Goal: Task Accomplishment & Management: Use online tool/utility

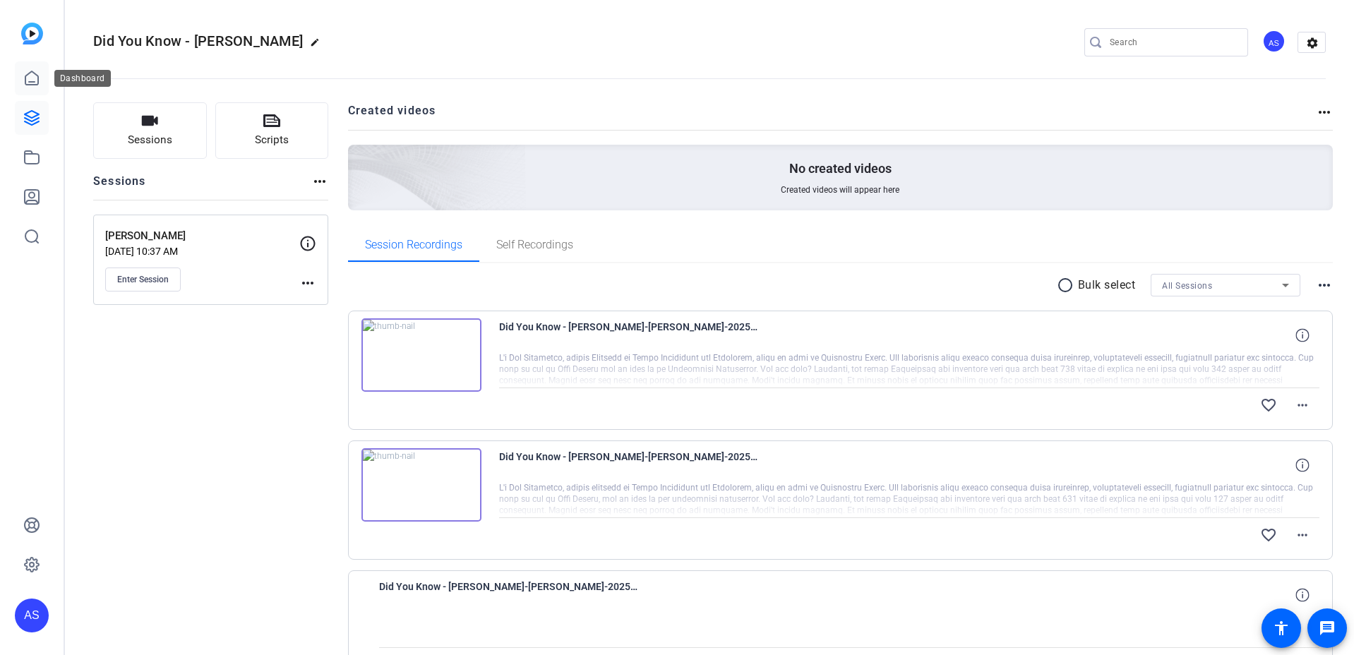
click at [31, 78] on icon at bounding box center [31, 78] width 17 height 17
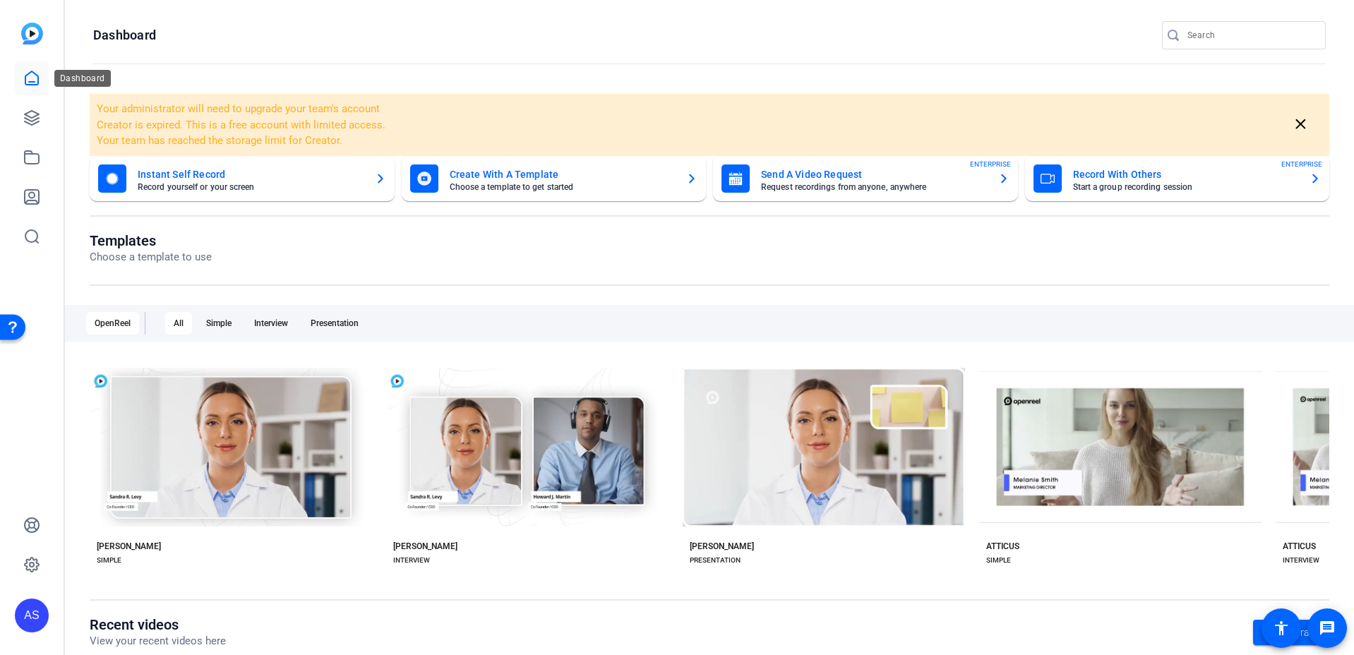
click at [35, 84] on icon at bounding box center [31, 77] width 13 height 13
click at [20, 121] on link at bounding box center [32, 118] width 34 height 34
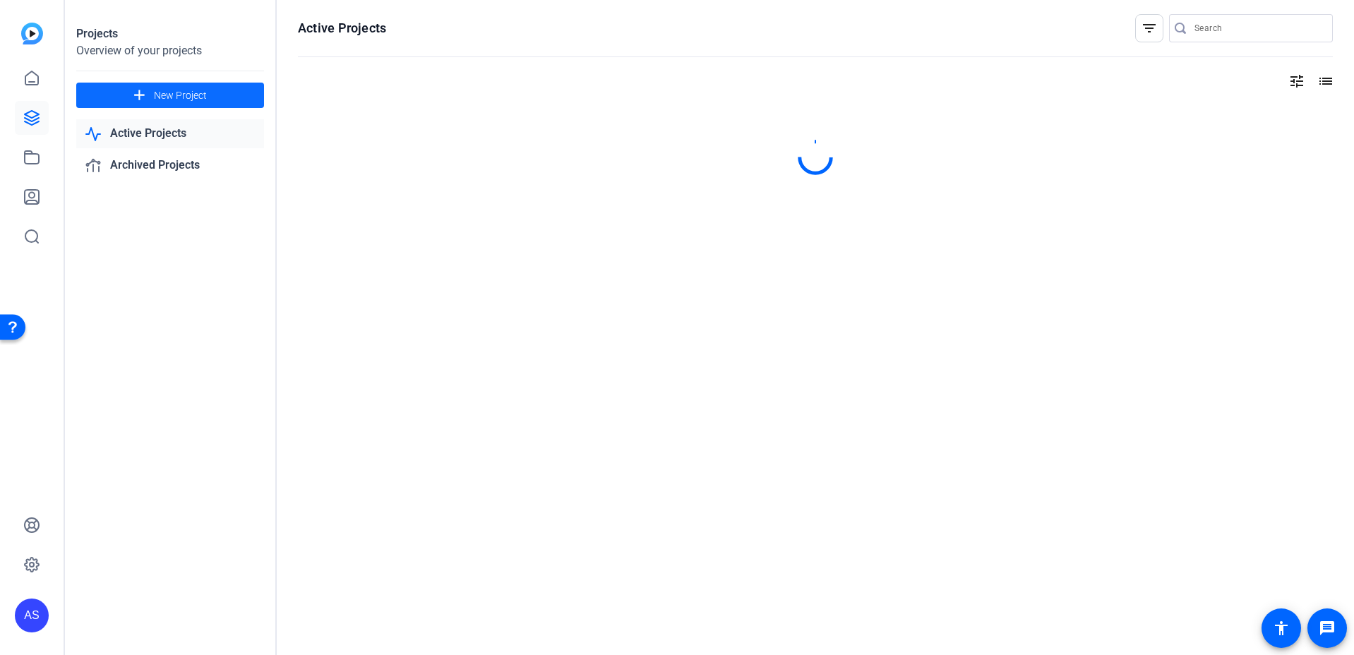
click at [189, 92] on span "New Project" at bounding box center [180, 95] width 53 height 15
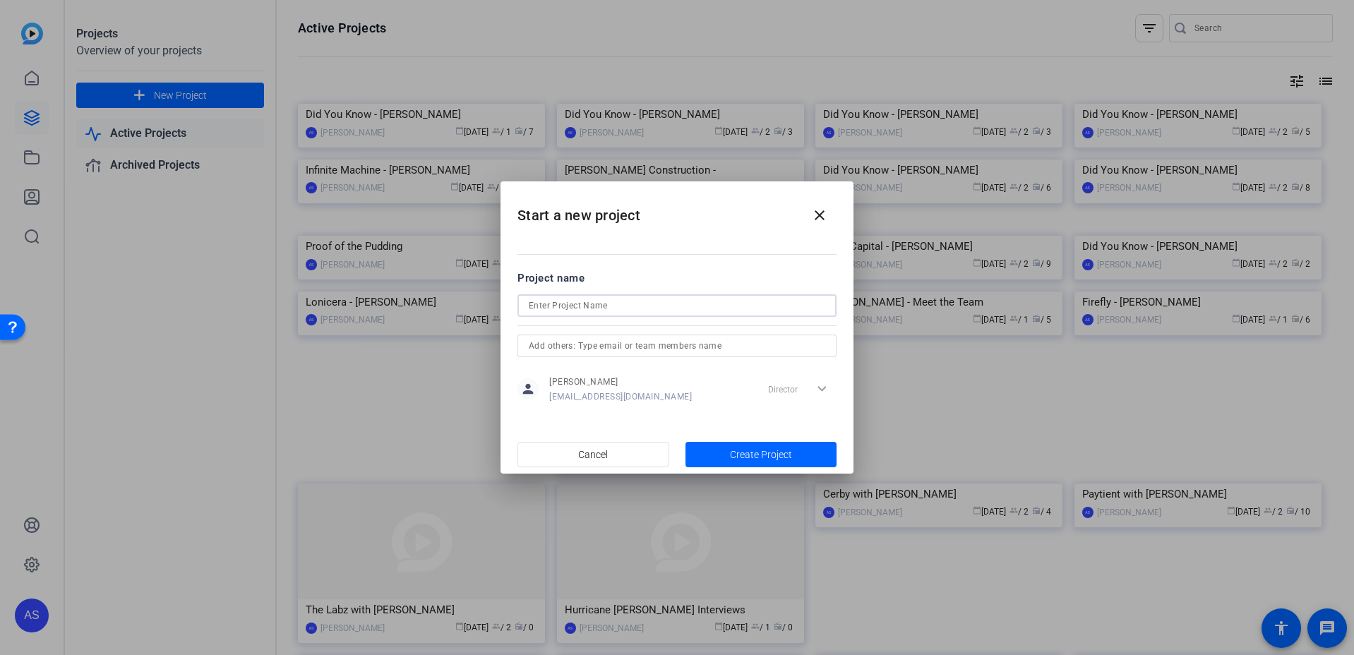
click at [605, 306] on input at bounding box center [677, 305] width 297 height 17
type input "Did You Know - [PERSON_NAME]"
click at [673, 340] on input "text" at bounding box center [677, 346] width 297 height 17
click at [648, 376] on mat-option "SN [PERSON_NAME]" at bounding box center [677, 374] width 319 height 23
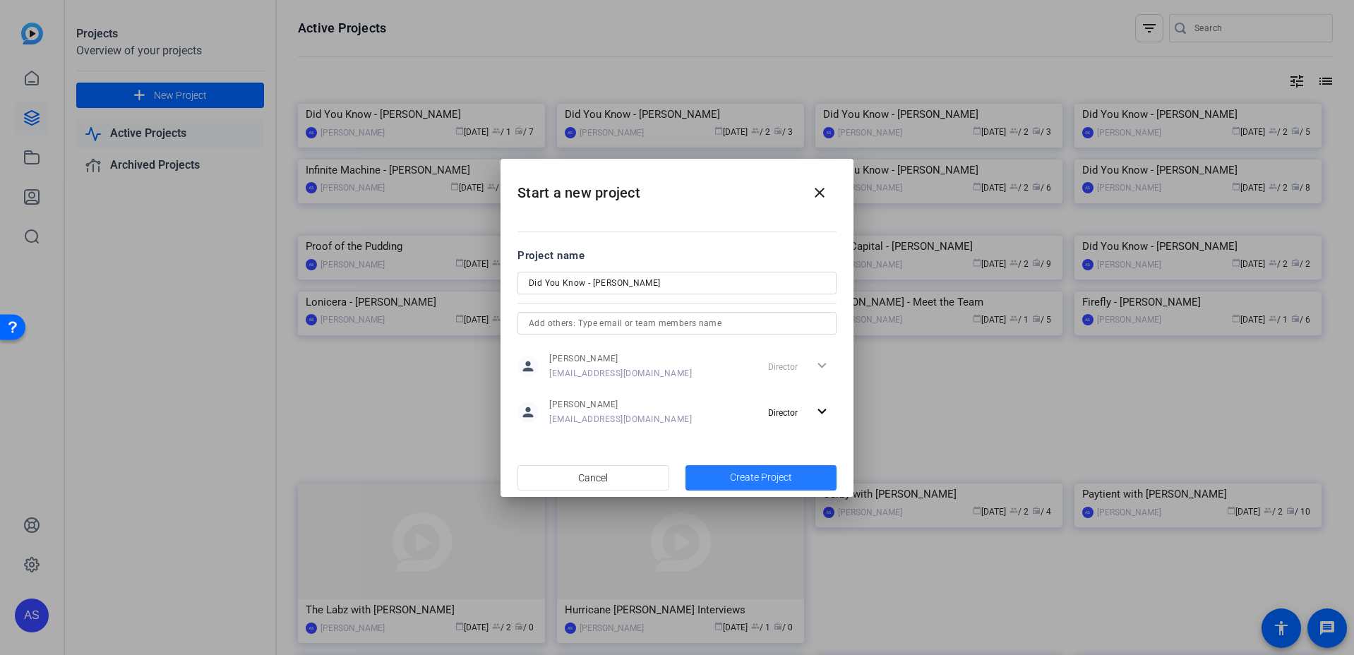
click at [772, 478] on span "Create Project" at bounding box center [761, 477] width 62 height 15
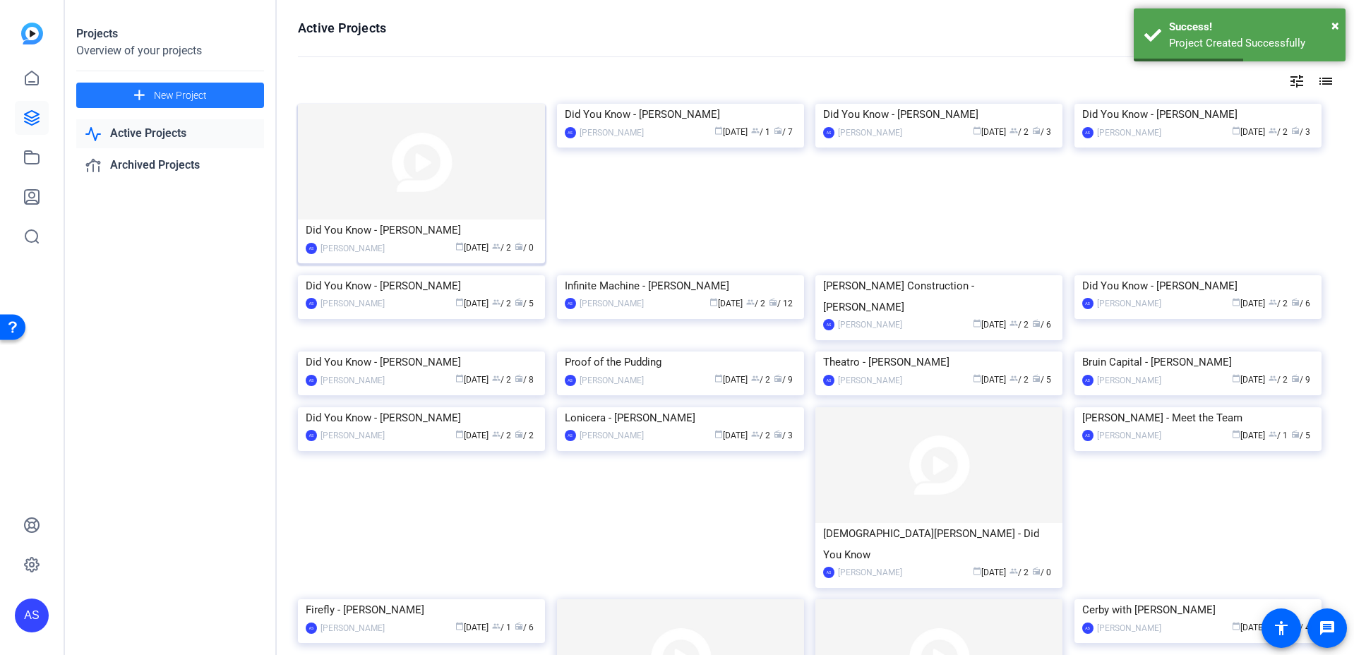
click at [429, 159] on img at bounding box center [421, 162] width 247 height 116
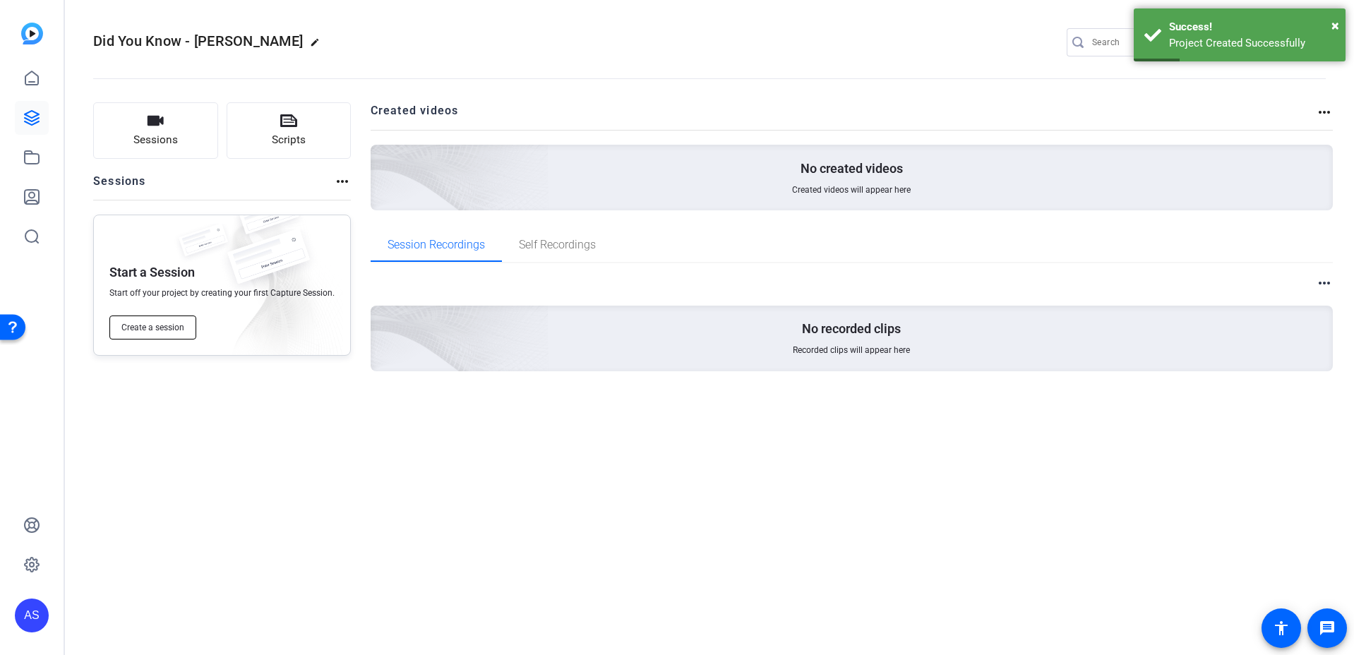
click at [180, 326] on span "Create a session" at bounding box center [152, 327] width 63 height 11
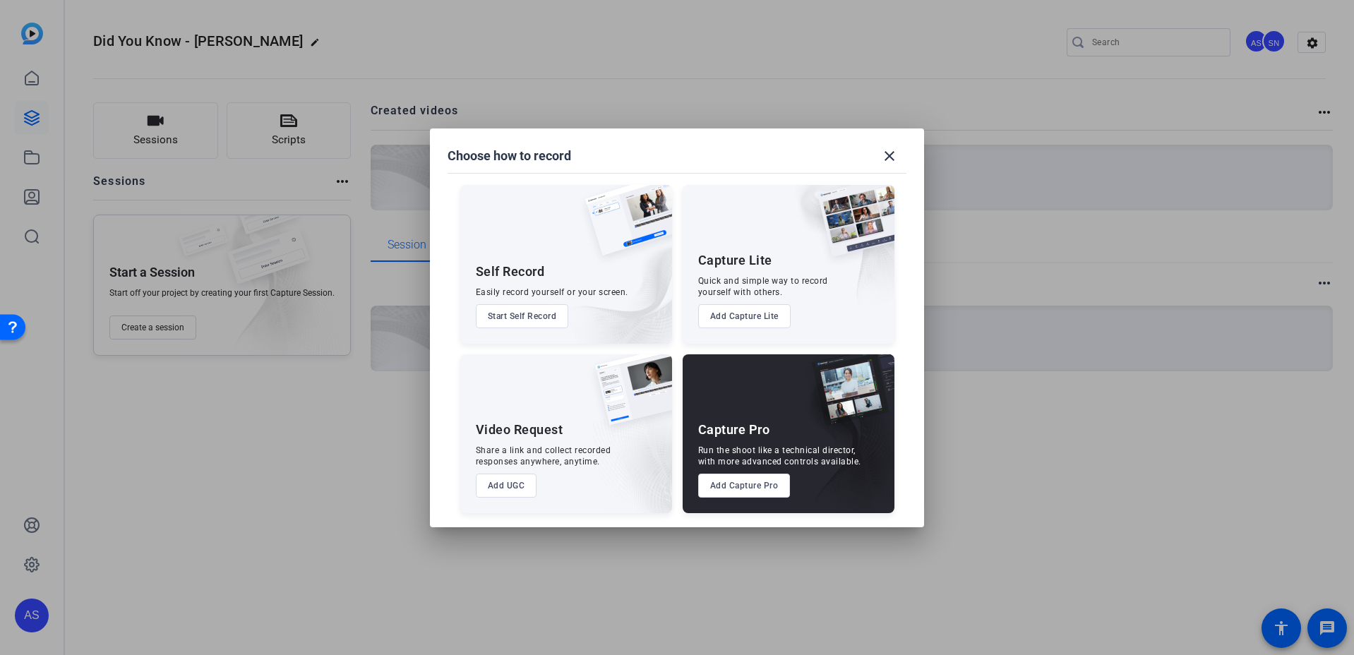
click at [722, 488] on button "Add Capture Pro" at bounding box center [744, 486] width 93 height 24
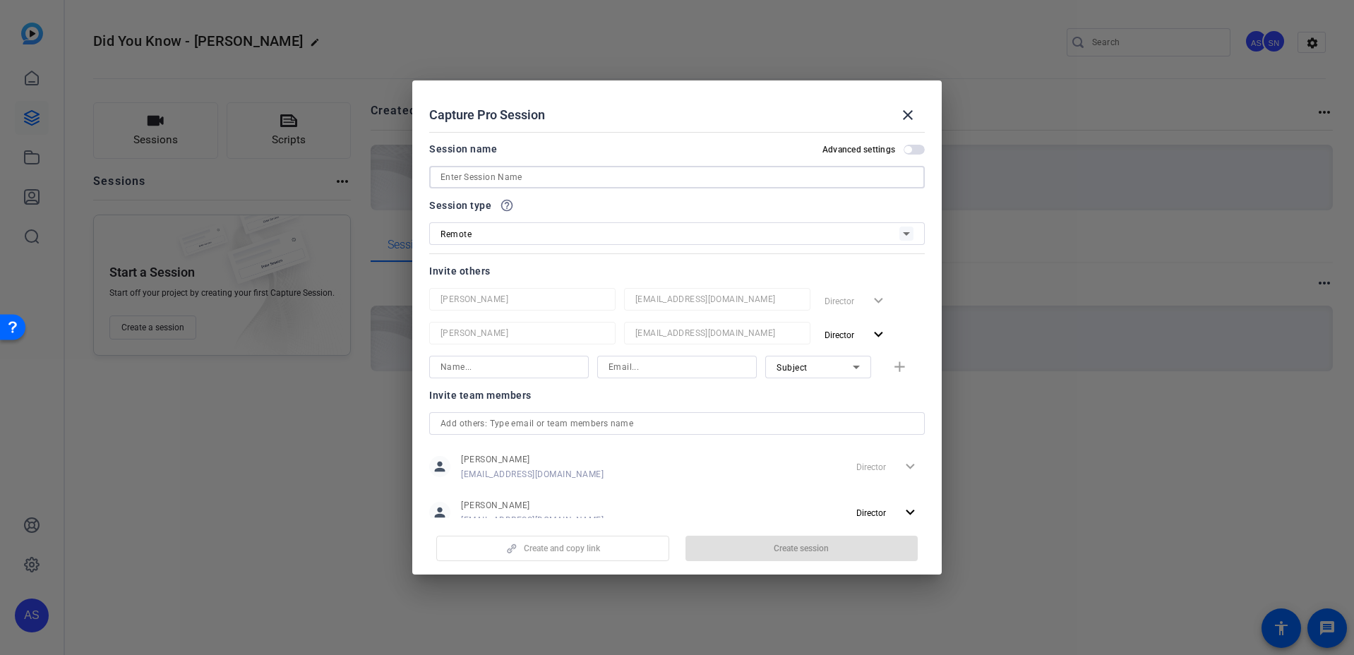
click at [561, 180] on input at bounding box center [677, 177] width 473 height 17
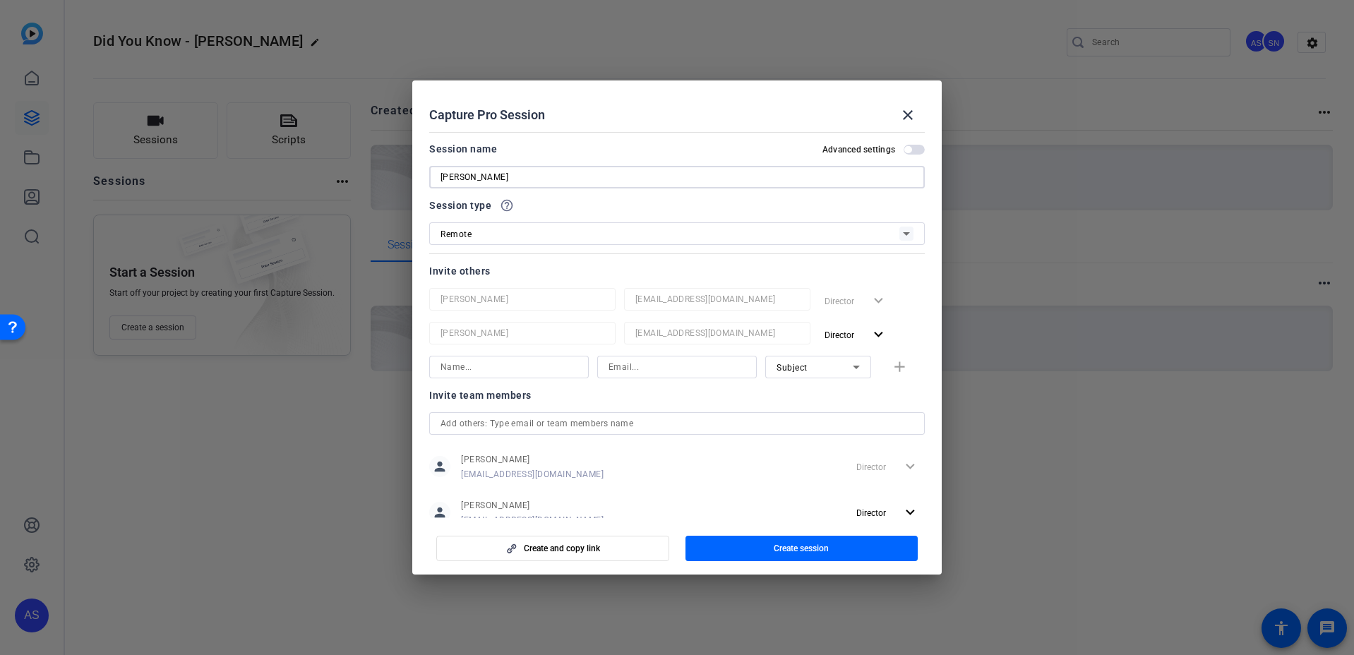
type input "[PERSON_NAME]"
click at [526, 372] on input at bounding box center [509, 367] width 137 height 17
type input "[PERSON_NAME]"
type input "[EMAIL_ADDRESS][DOMAIN_NAME]"
click at [828, 369] on div "Subject" at bounding box center [815, 368] width 76 height 18
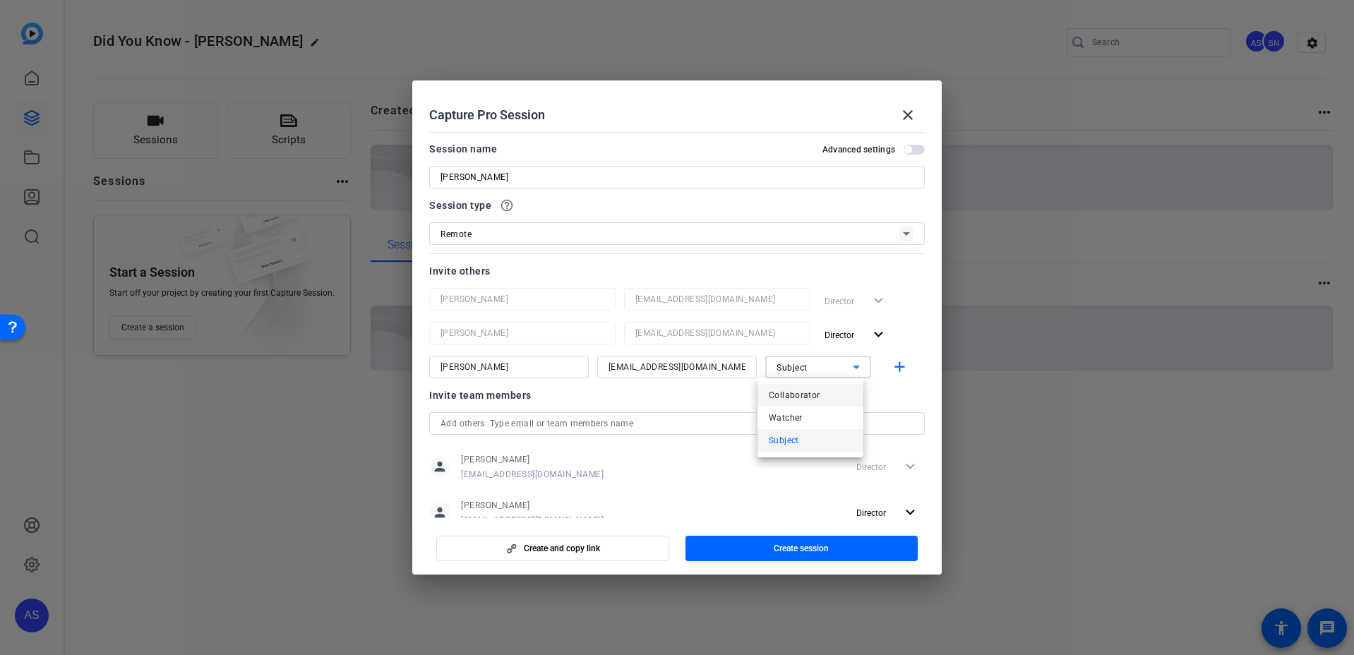
click at [809, 394] on span "Collaborator" at bounding box center [795, 395] width 52 height 17
click at [895, 362] on mat-icon "add" at bounding box center [900, 368] width 18 height 18
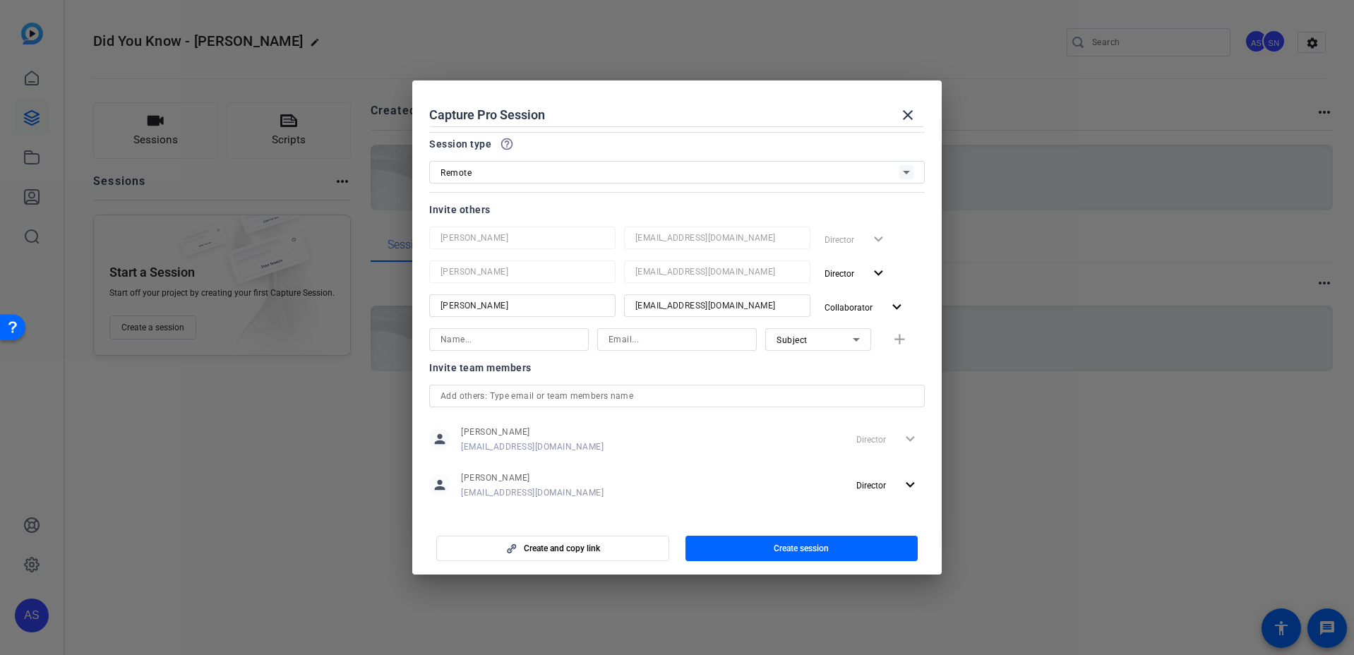
scroll to position [76, 0]
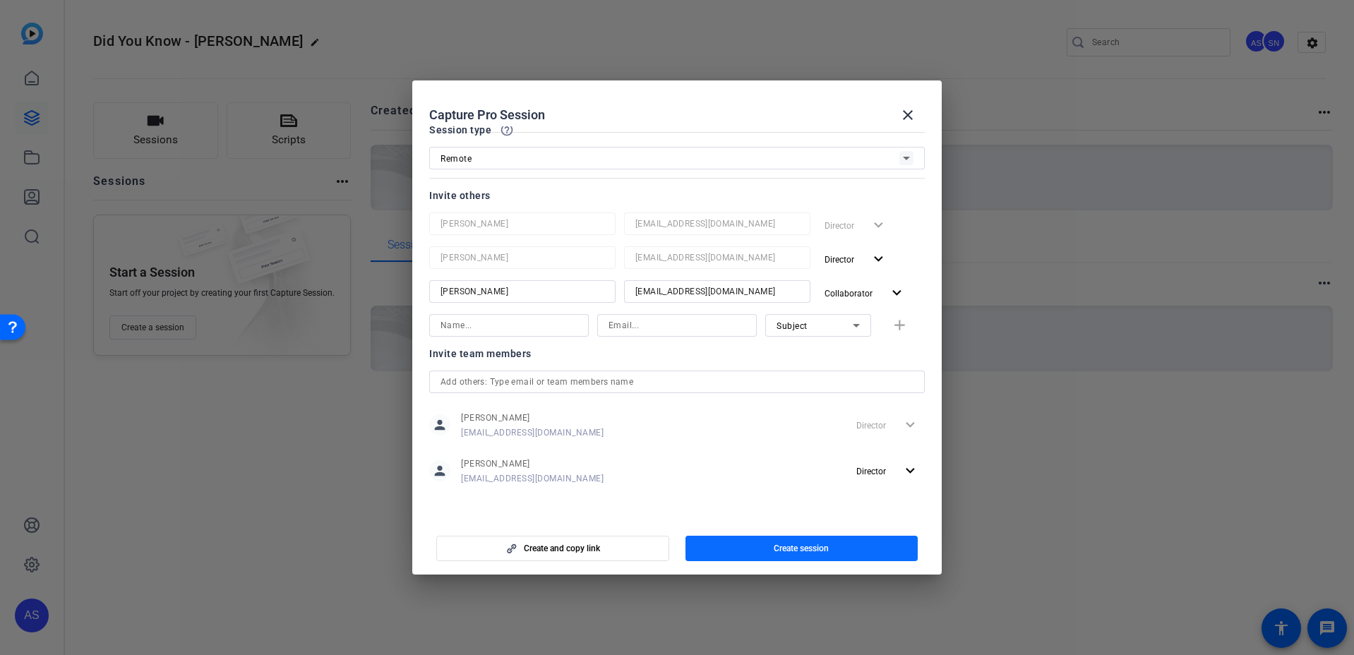
click at [758, 550] on span "button" at bounding box center [802, 549] width 233 height 34
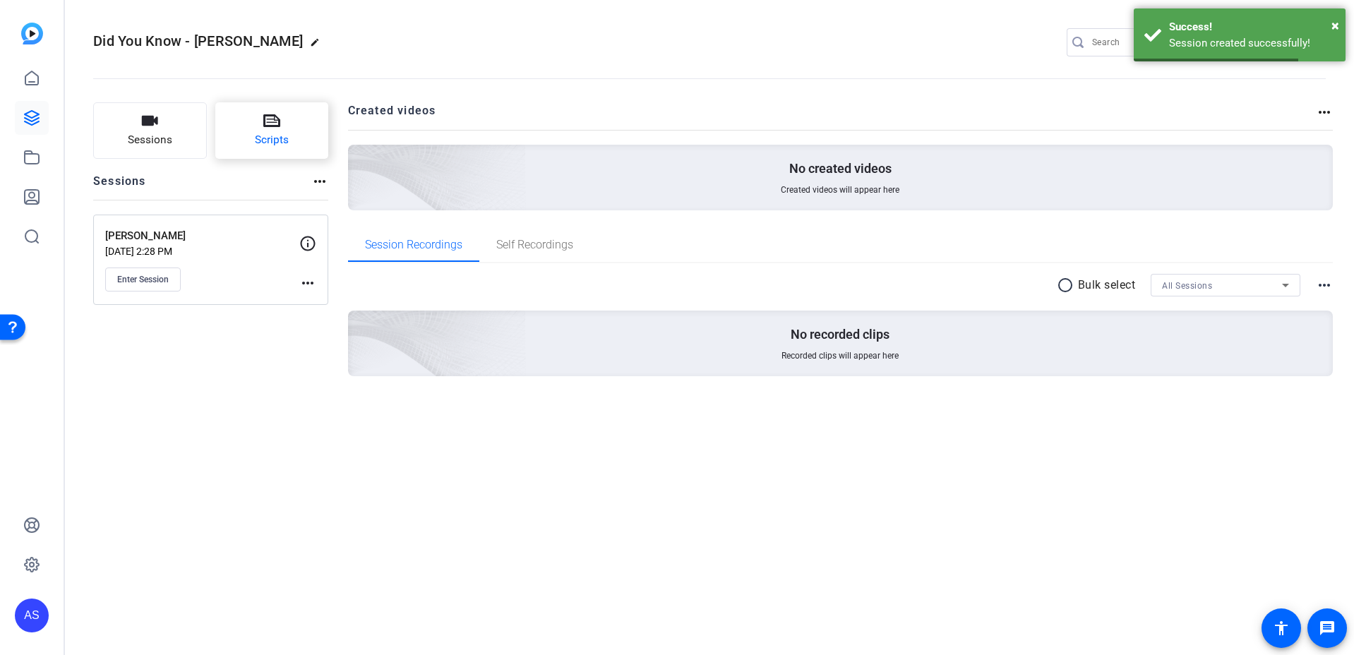
click at [279, 131] on button "Scripts" at bounding box center [272, 130] width 114 height 56
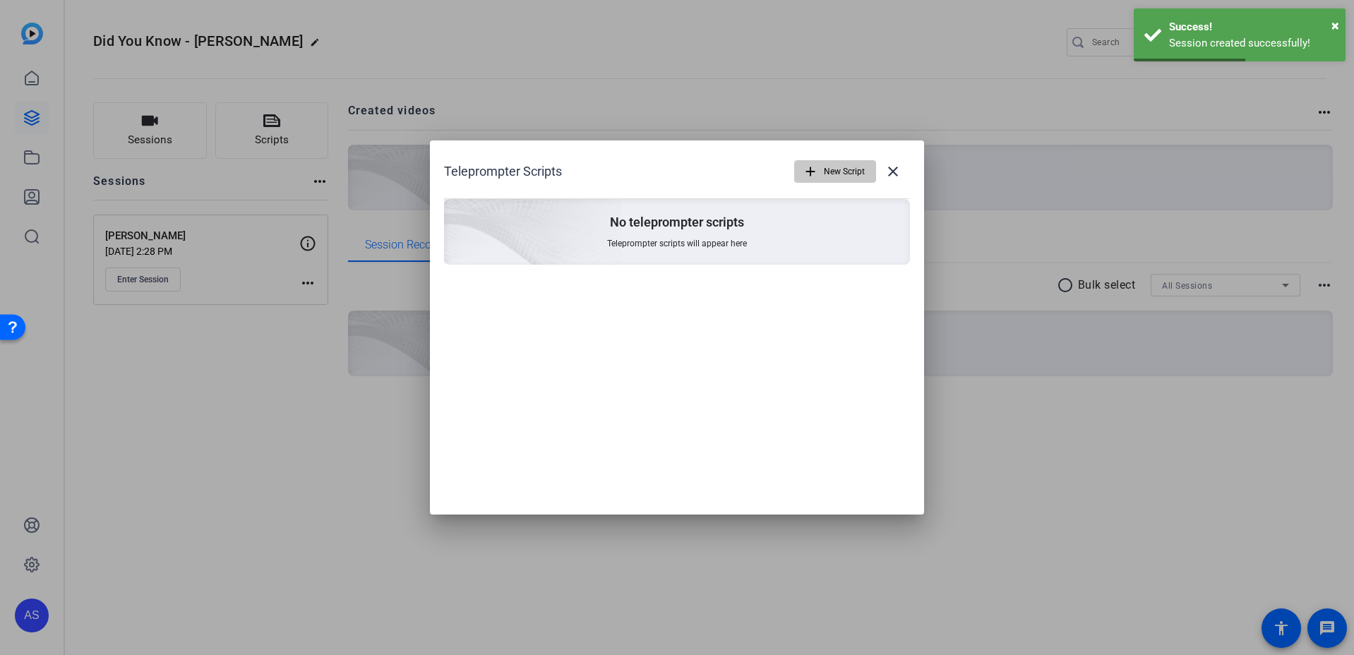
click at [833, 169] on span "New Script" at bounding box center [844, 171] width 41 height 27
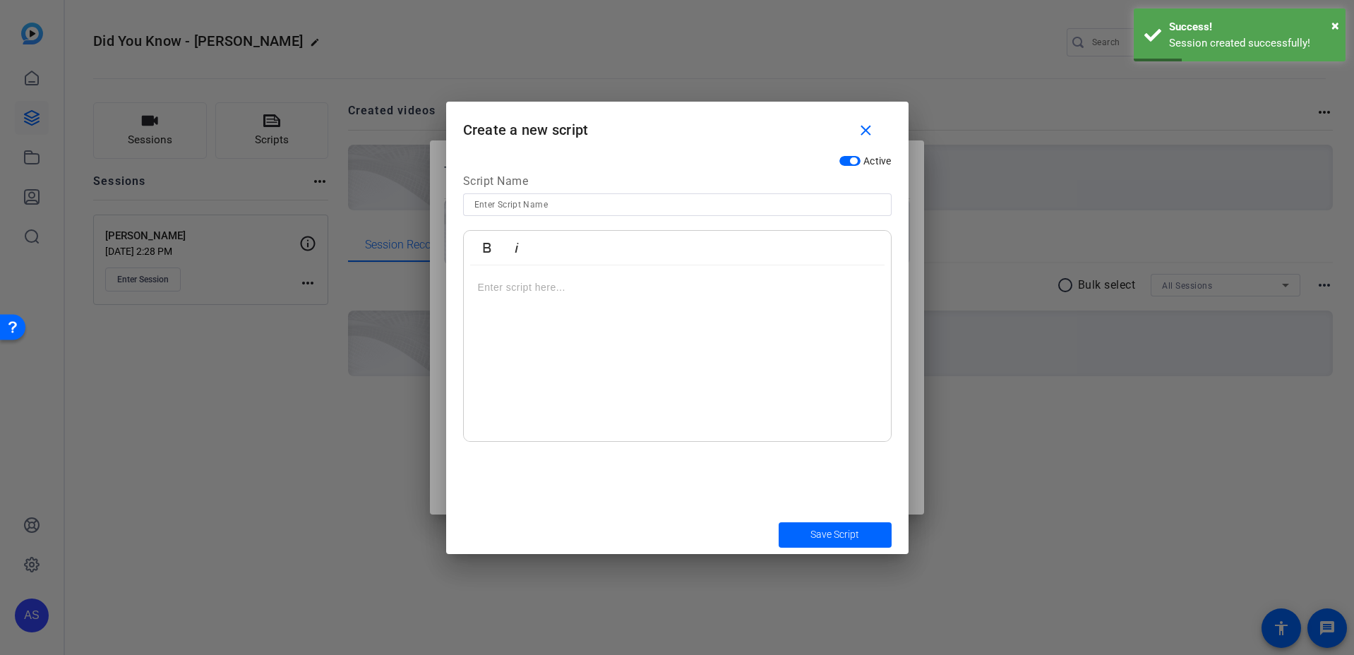
click at [588, 305] on div at bounding box center [677, 354] width 427 height 177
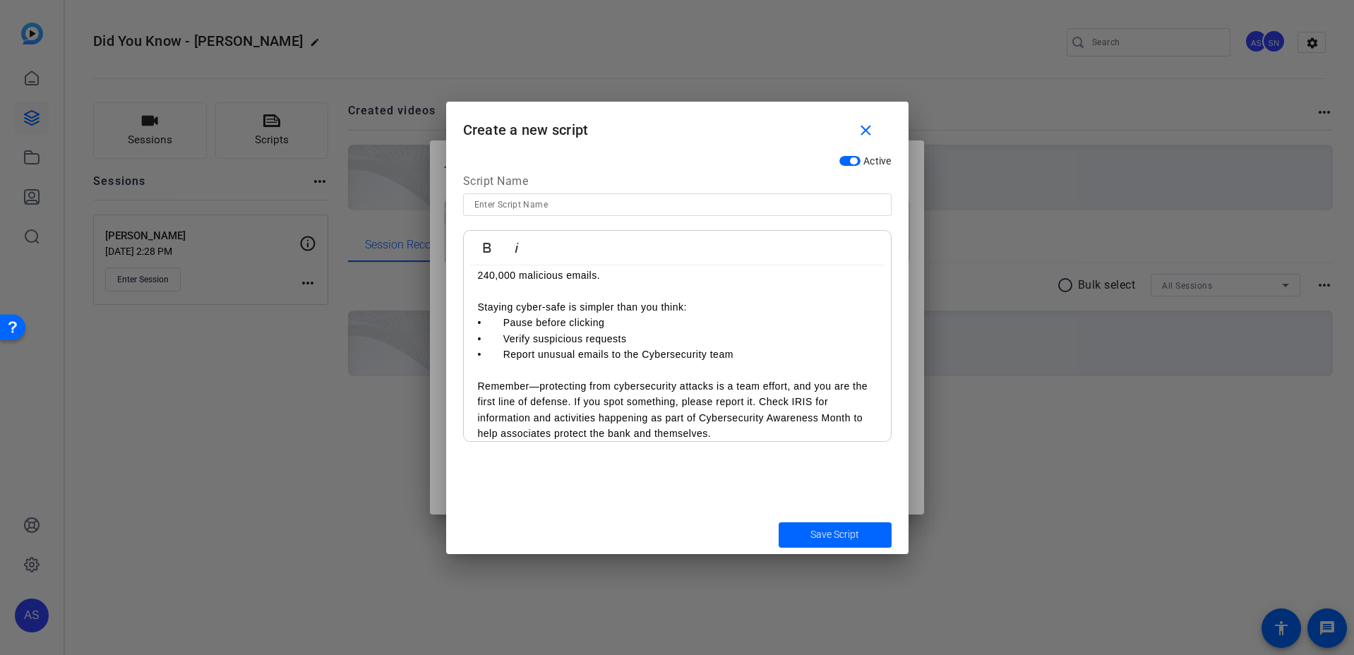
click at [590, 309] on p "Staying cyber-safe is simpler than you think:" at bounding box center [677, 307] width 399 height 16
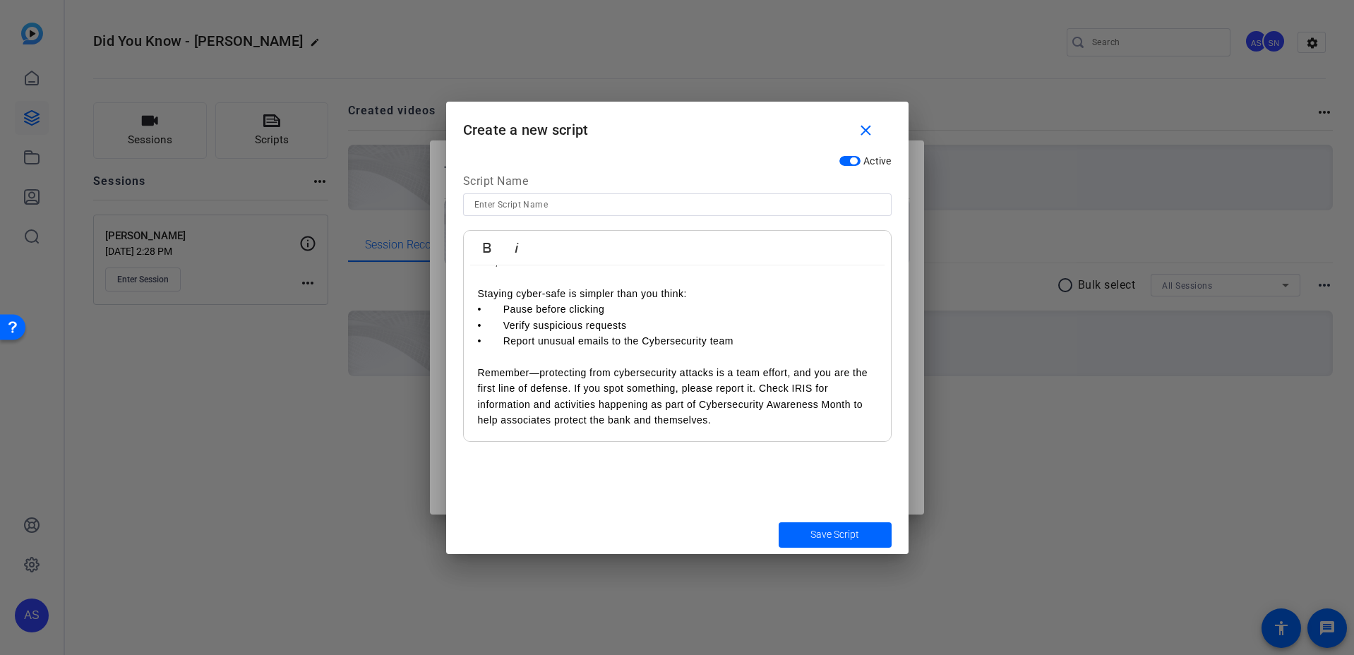
scroll to position [0, 0]
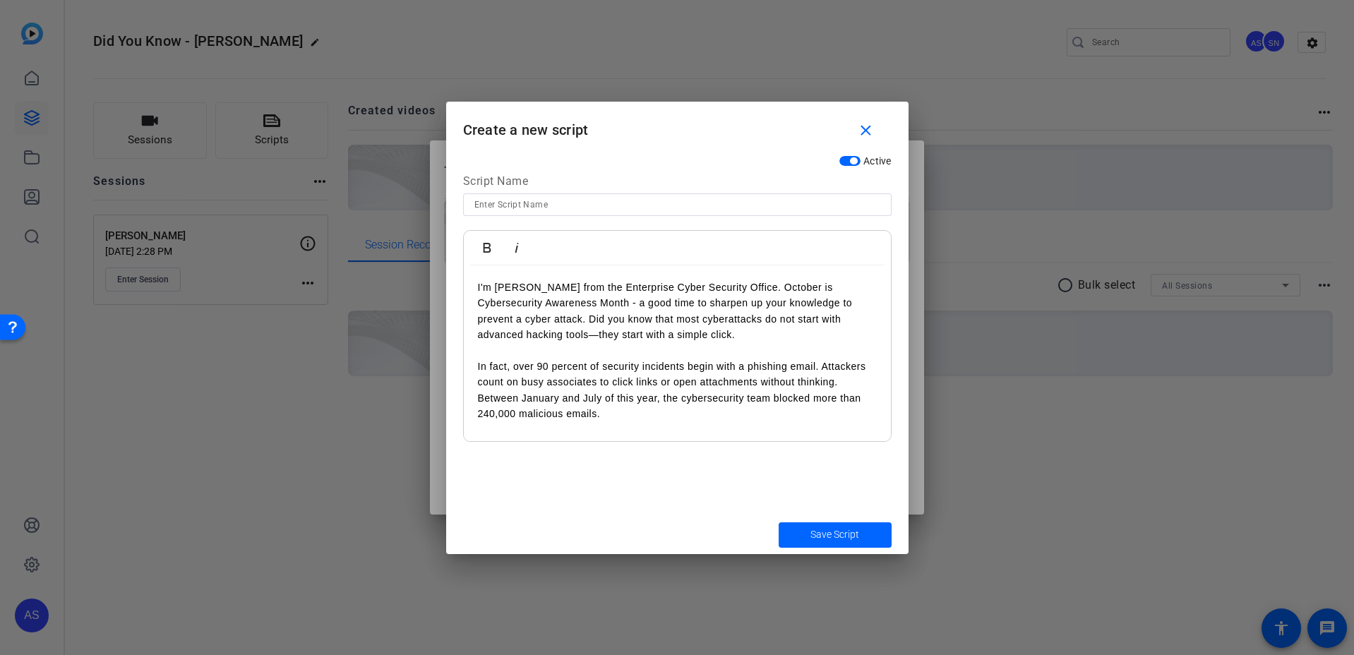
click at [583, 352] on p at bounding box center [677, 351] width 399 height 16
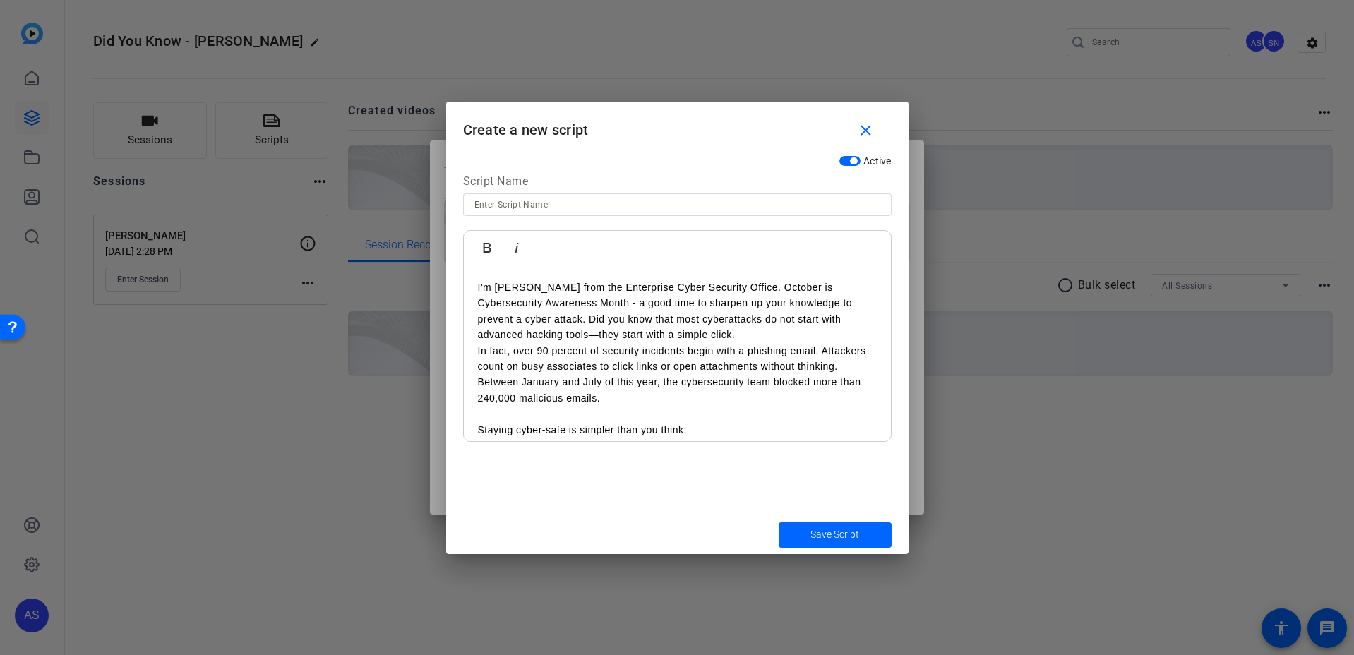
click at [523, 417] on p at bounding box center [677, 414] width 399 height 16
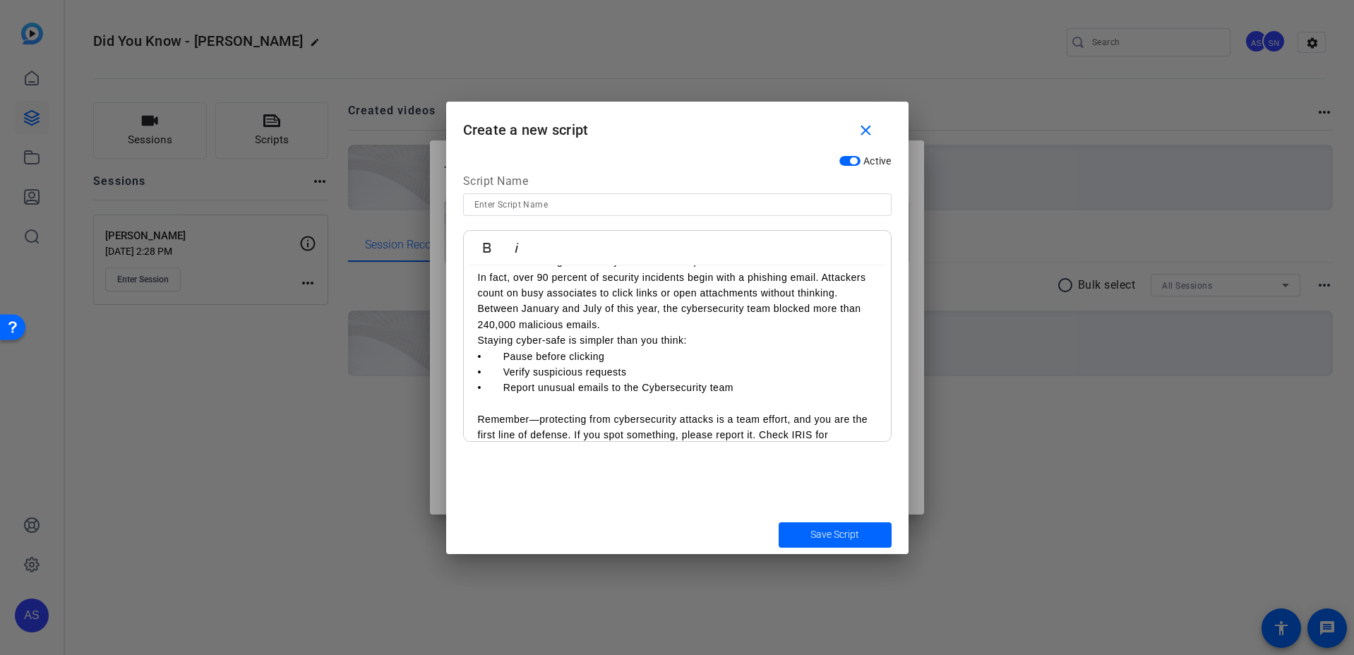
scroll to position [121, 0]
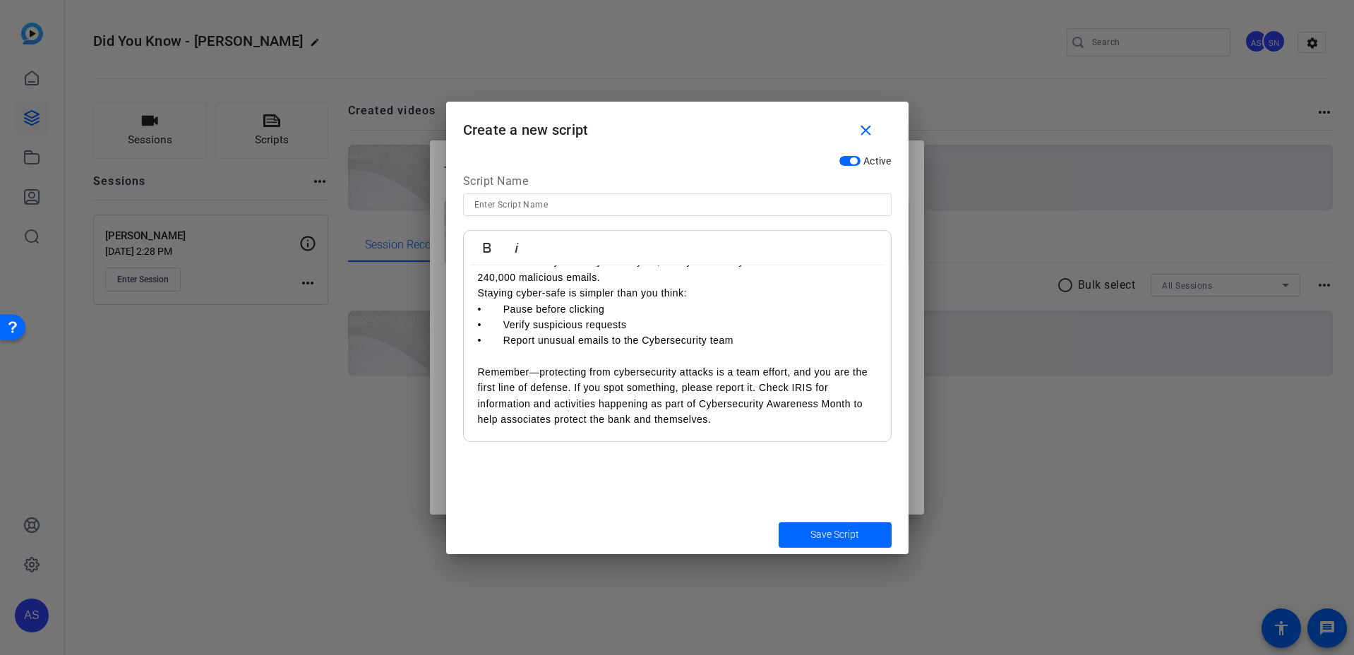
click at [504, 359] on p at bounding box center [677, 357] width 399 height 16
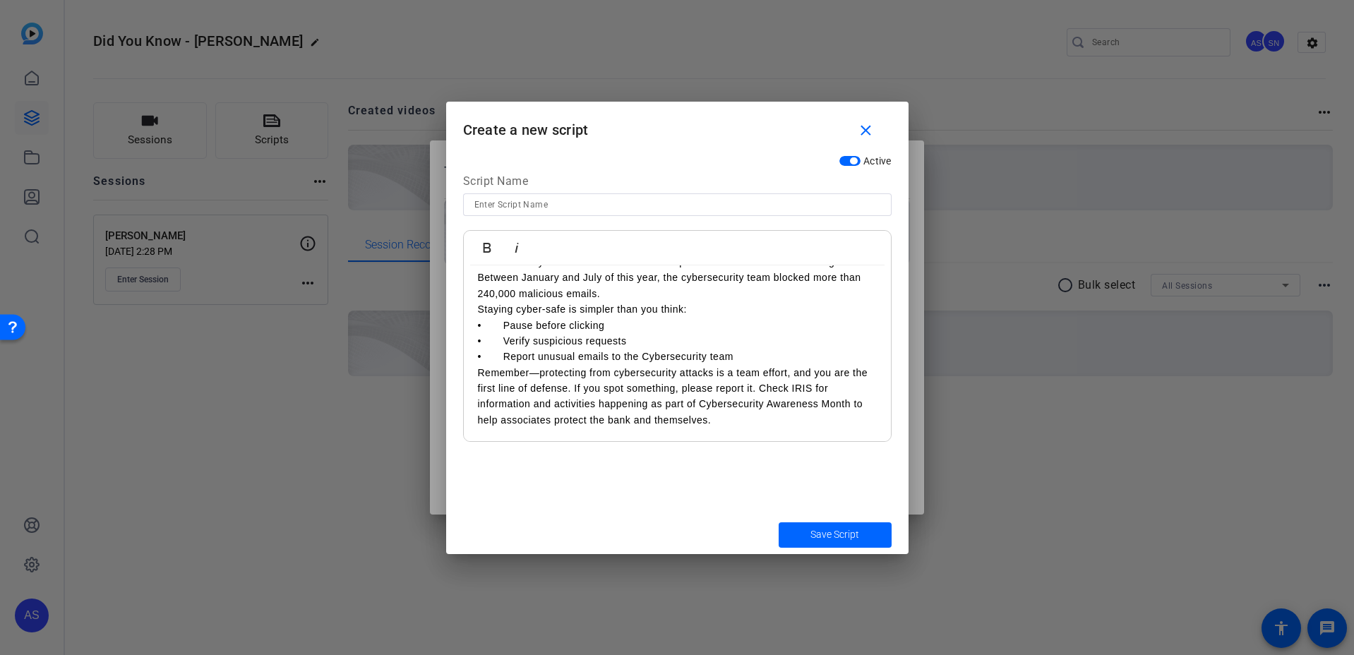
scroll to position [105, 0]
click at [732, 426] on p "Remember—protecting from cybersecurity attacks is a team effort, and you are th…" at bounding box center [677, 397] width 399 height 64
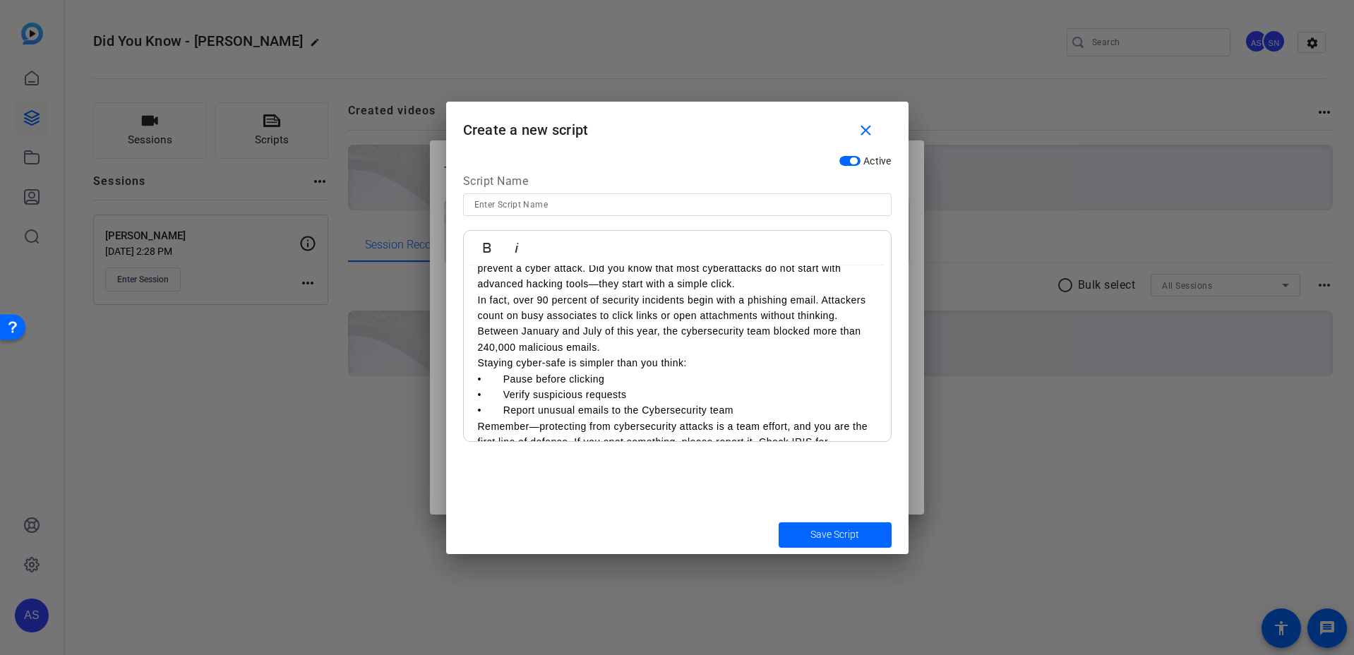
scroll to position [0, 0]
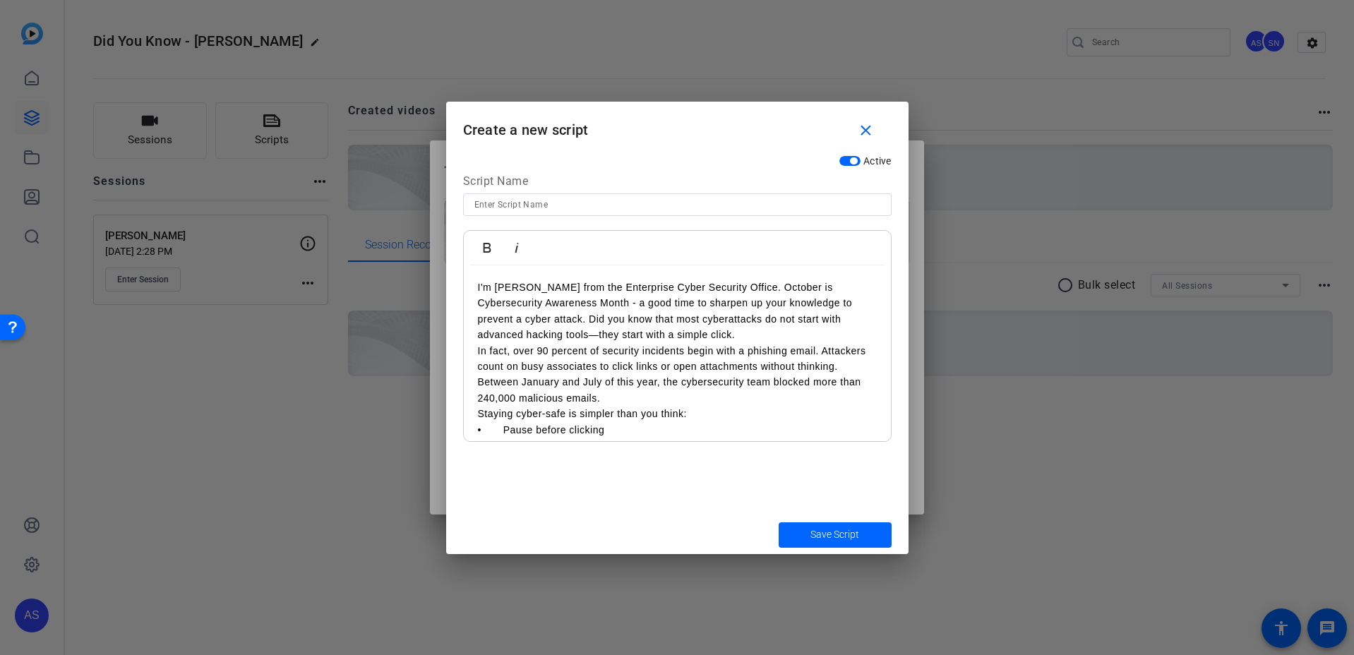
click at [584, 199] on input at bounding box center [678, 204] width 406 height 17
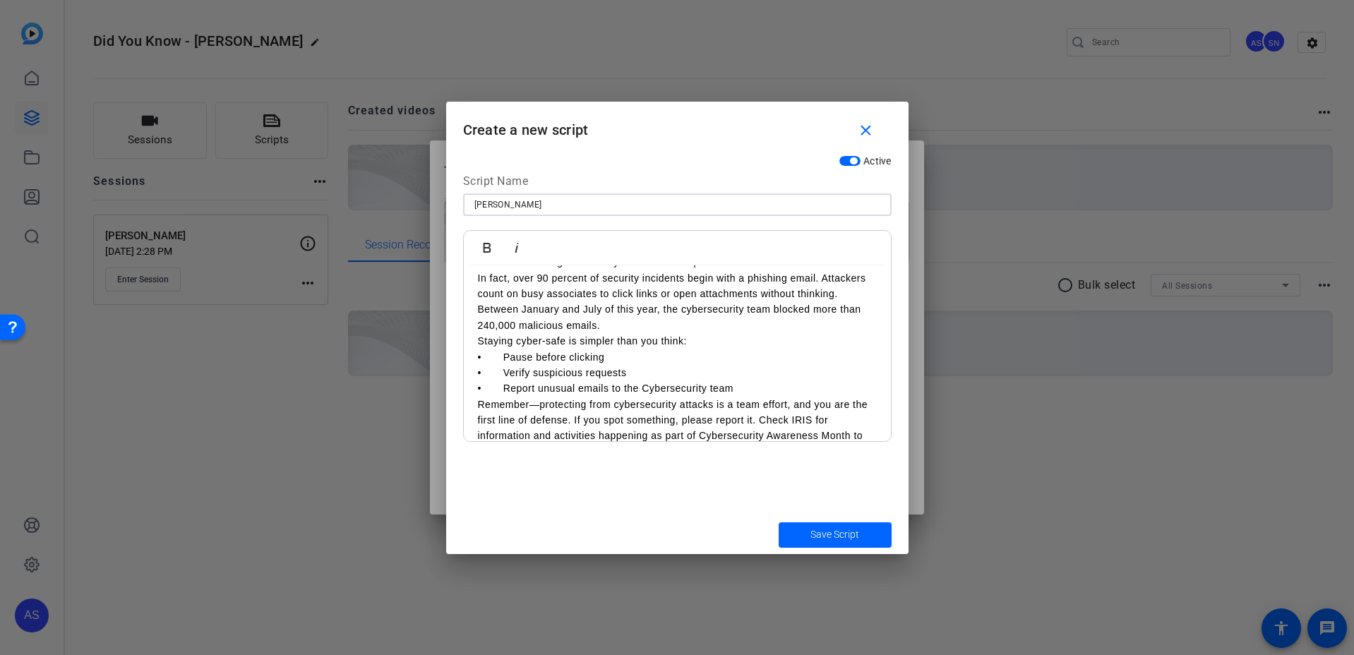
scroll to position [83, 0]
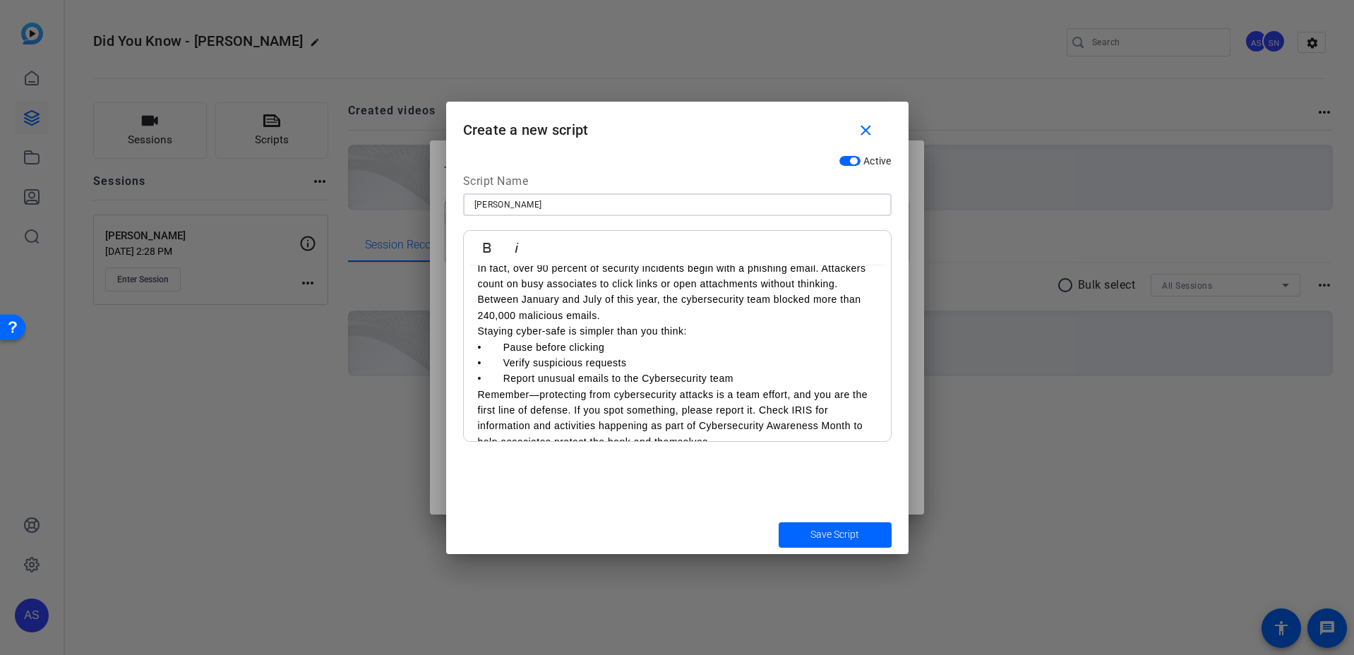
type input "[PERSON_NAME]"
click at [478, 333] on p "Staying cyber-safe is simpler than you think:" at bounding box center [677, 331] width 399 height 16
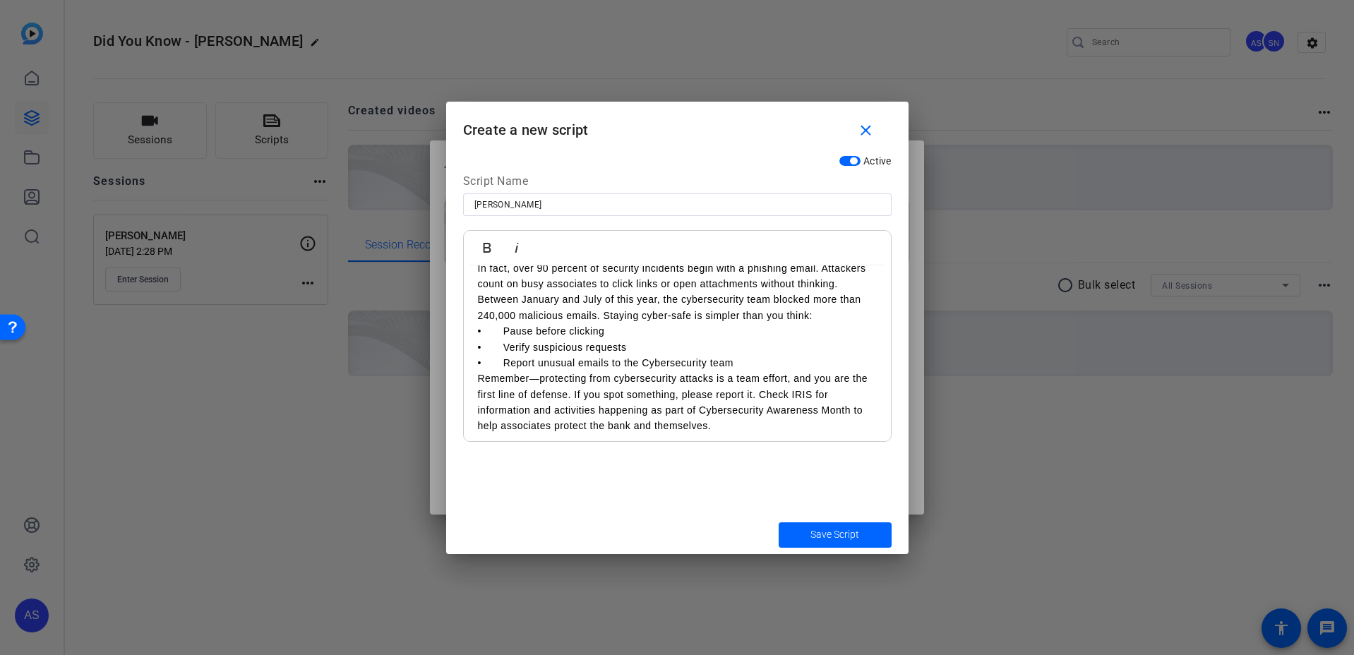
click at [504, 331] on p "• Pause before clicking" at bounding box center [677, 331] width 399 height 16
click at [506, 345] on p "• Verify suspicious requests" at bounding box center [677, 348] width 399 height 16
click at [505, 359] on p "• Report unusual emails to the Cybersecurity team" at bounding box center [677, 363] width 399 height 16
click at [595, 364] on p "• Report unusual emails to the Cybersecurity team" at bounding box center [677, 363] width 399 height 16
drag, startPoint x: 523, startPoint y: 379, endPoint x: 731, endPoint y: 383, distance: 207.7
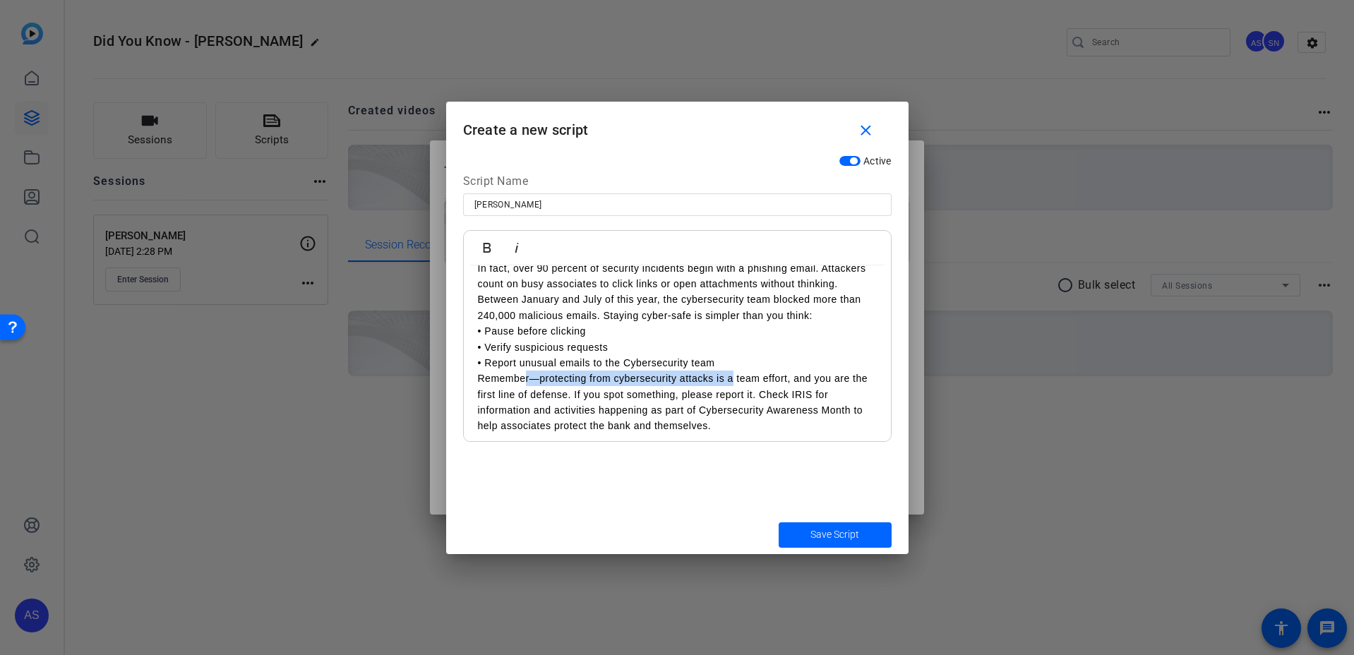
click at [731, 383] on p "Remember—protecting from cybersecurity attacks is a team effort, and you are th…" at bounding box center [677, 403] width 399 height 64
click at [767, 382] on p "Remember—protecting from cybersecurity attacks is a team effort, and you are th…" at bounding box center [677, 403] width 399 height 64
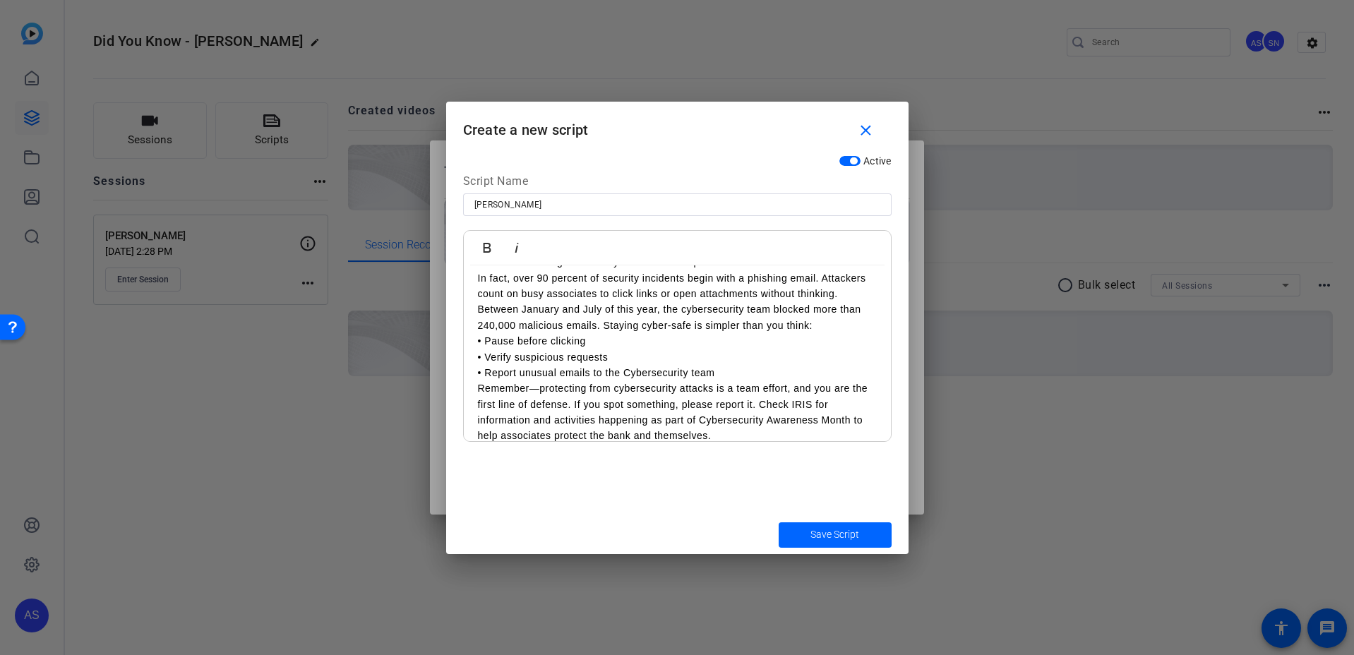
scroll to position [89, 0]
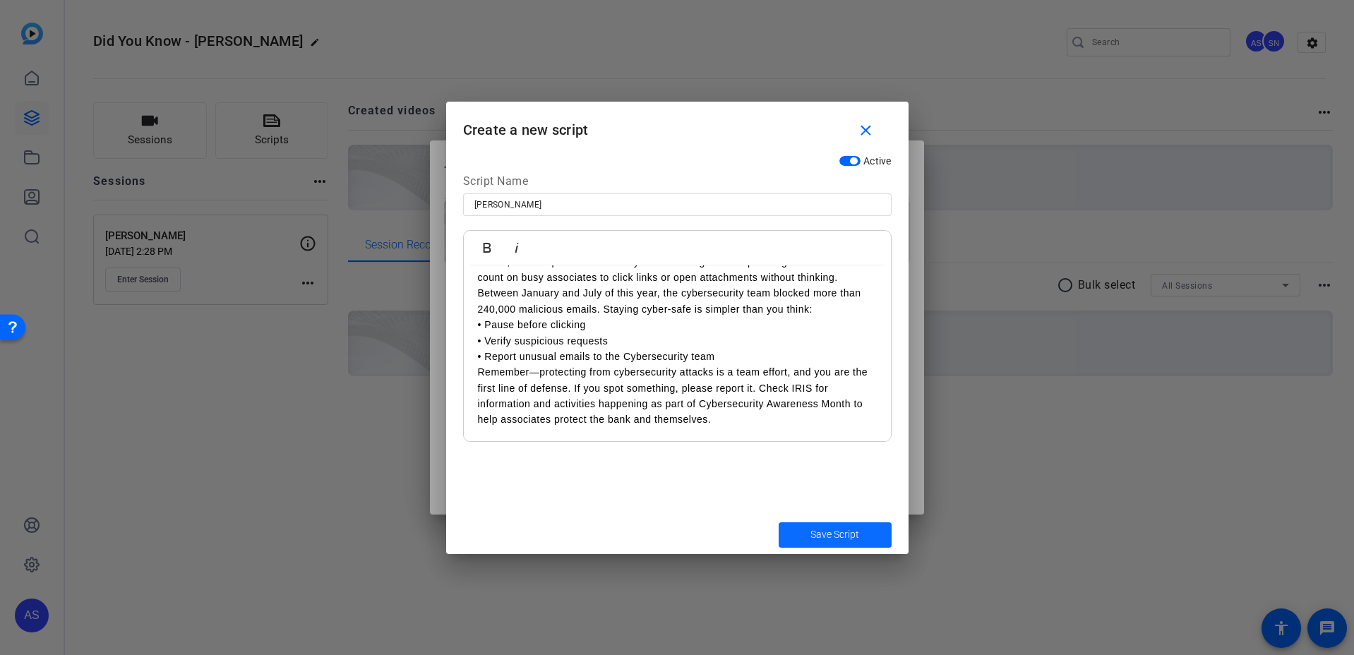
click at [814, 533] on span "Save Script" at bounding box center [835, 534] width 49 height 15
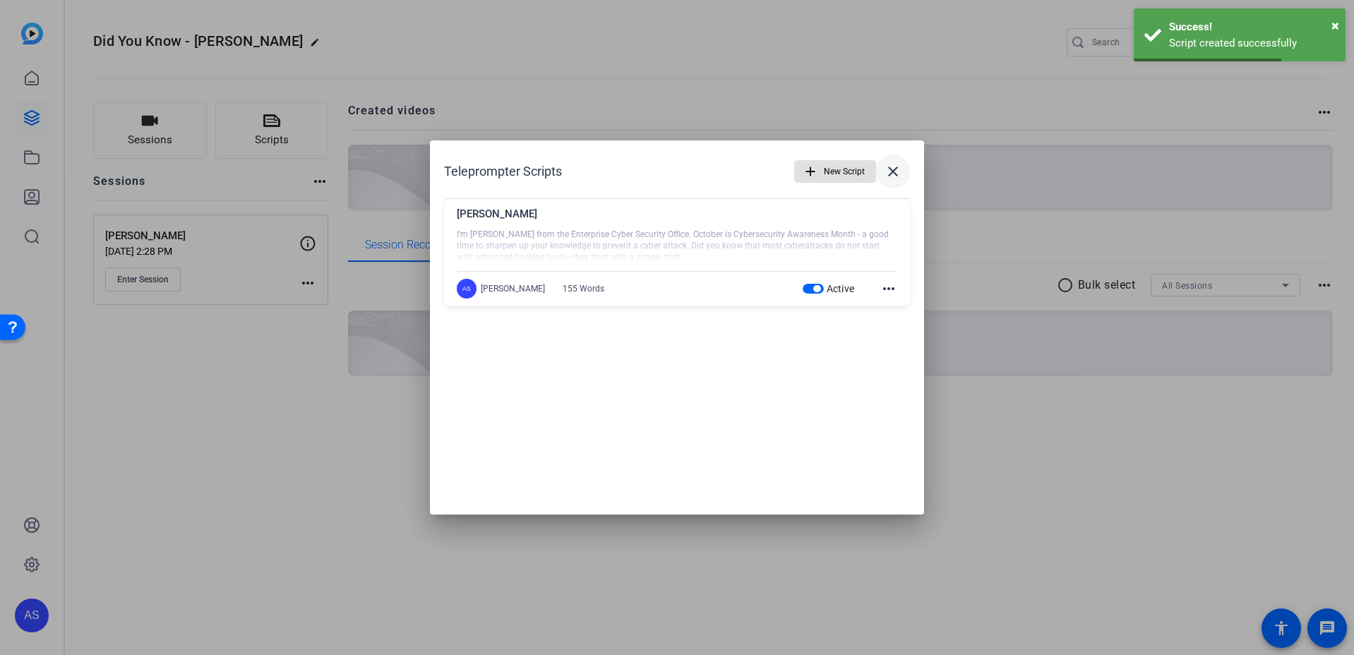
click at [892, 174] on mat-icon "close" at bounding box center [893, 171] width 17 height 17
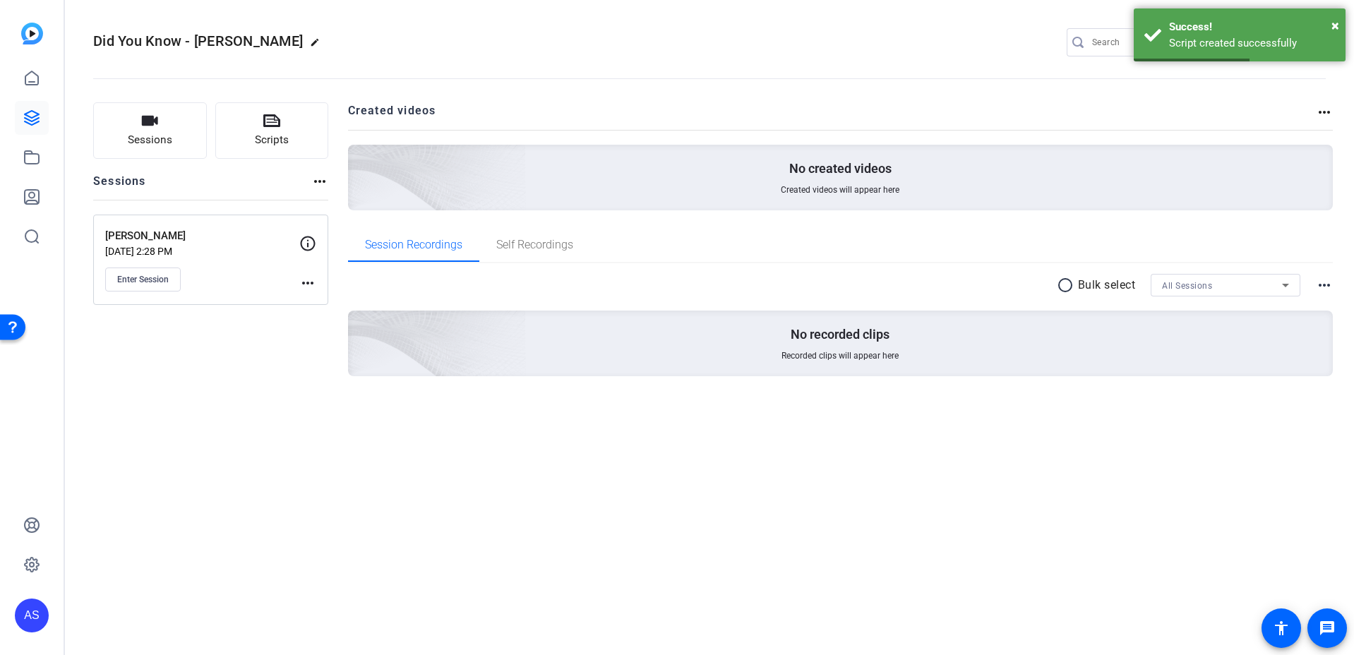
click at [280, 345] on div "Sessions Scripts Sessions more_horiz [PERSON_NAME] [DATE] 2:28 PM Enter Session…" at bounding box center [210, 261] width 235 height 319
